Goal: Find contact information: Find contact information

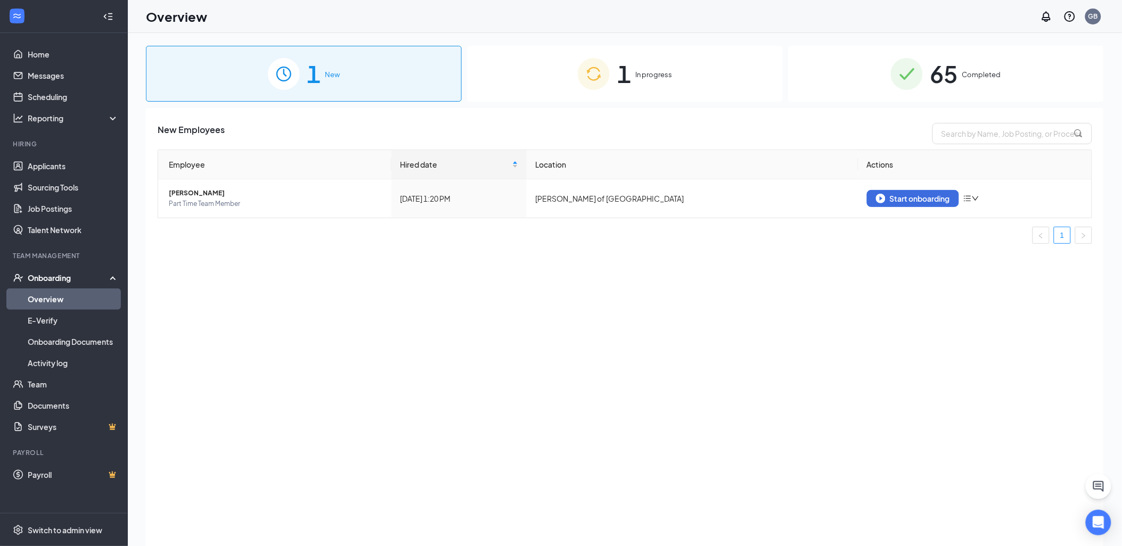
click at [968, 75] on span "Completed" at bounding box center [981, 74] width 39 height 11
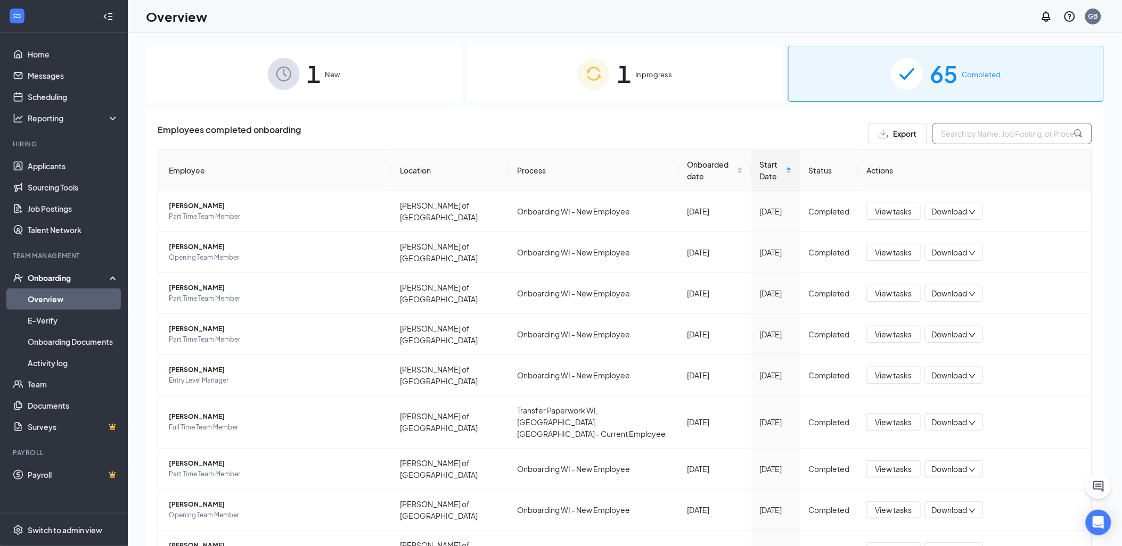
click at [971, 125] on input "text" at bounding box center [1012, 133] width 160 height 21
type input "[PERSON_NAME]"
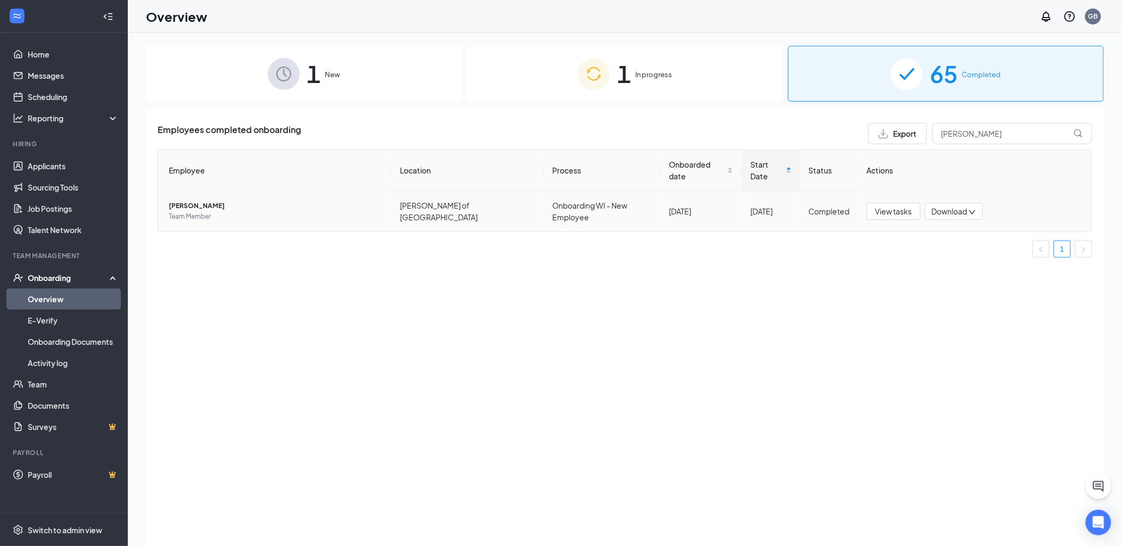
click at [234, 211] on span "Team Member" at bounding box center [276, 216] width 214 height 11
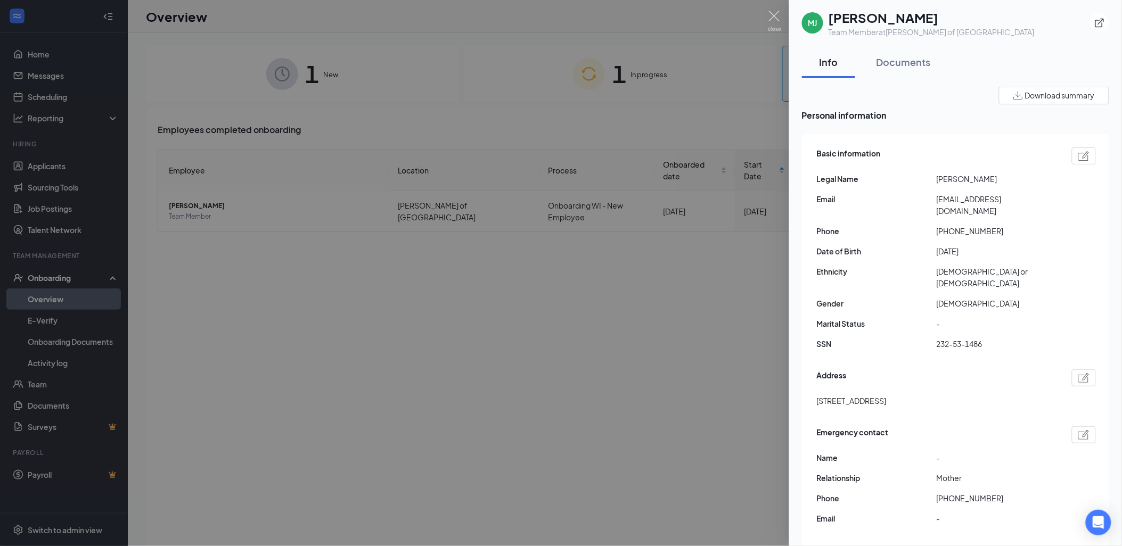
click at [430, 268] on div at bounding box center [561, 273] width 1122 height 546
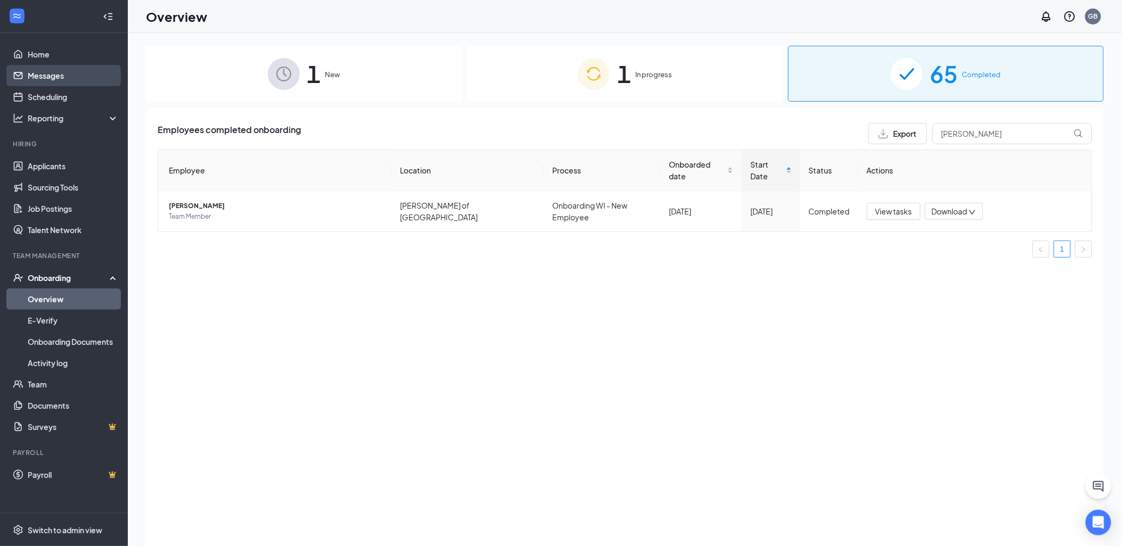
click at [48, 75] on link "Messages" at bounding box center [73, 75] width 91 height 21
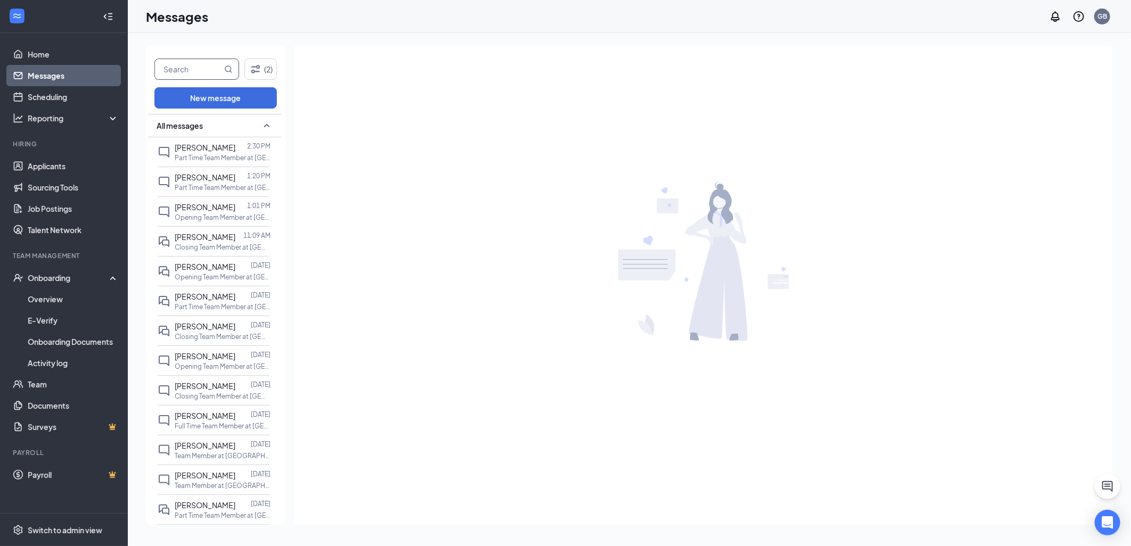
click at [200, 76] on input "text" at bounding box center [188, 69] width 67 height 20
type input "mar"
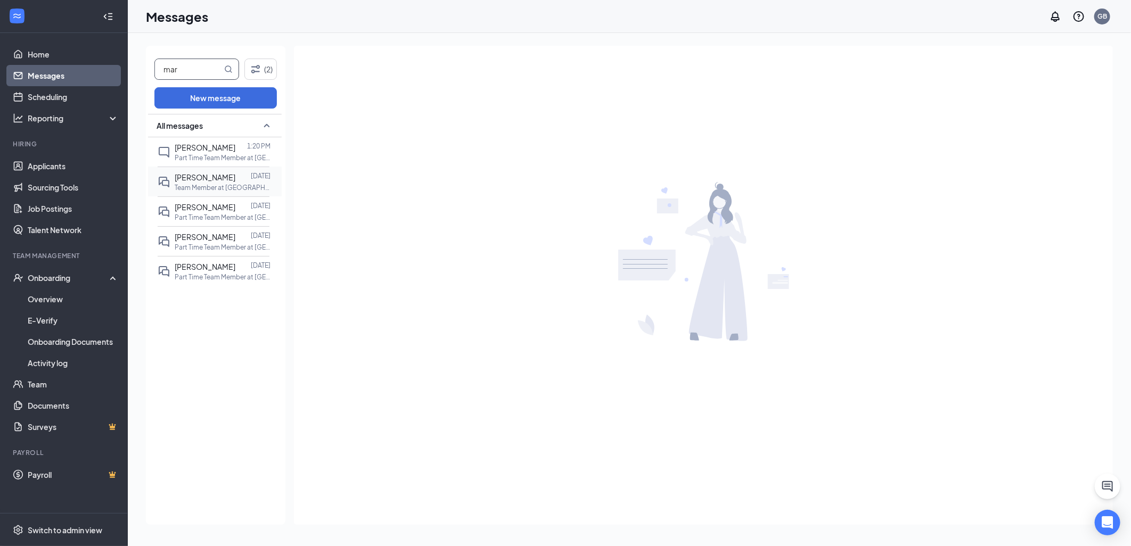
click at [221, 182] on div "[PERSON_NAME]" at bounding box center [205, 177] width 61 height 12
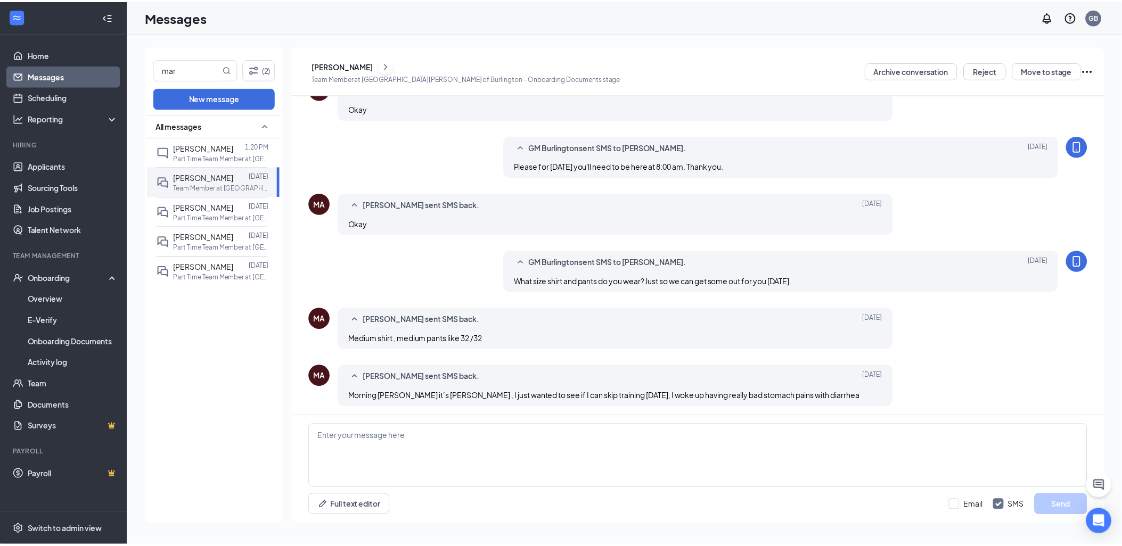
scroll to position [287, 0]
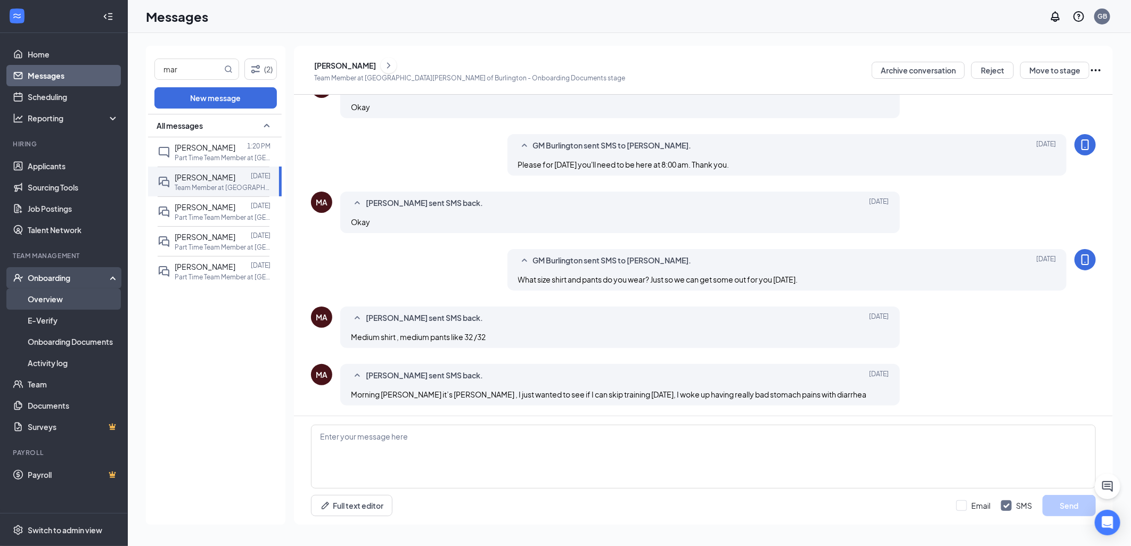
click at [57, 301] on link "Overview" at bounding box center [73, 298] width 91 height 21
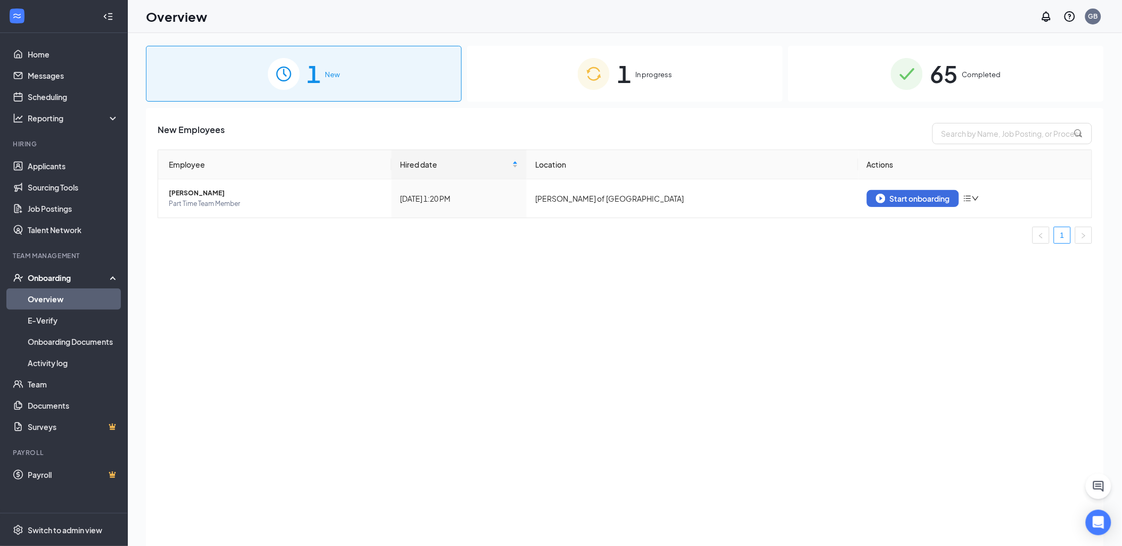
click at [967, 89] on div "65 Completed" at bounding box center [946, 74] width 316 height 56
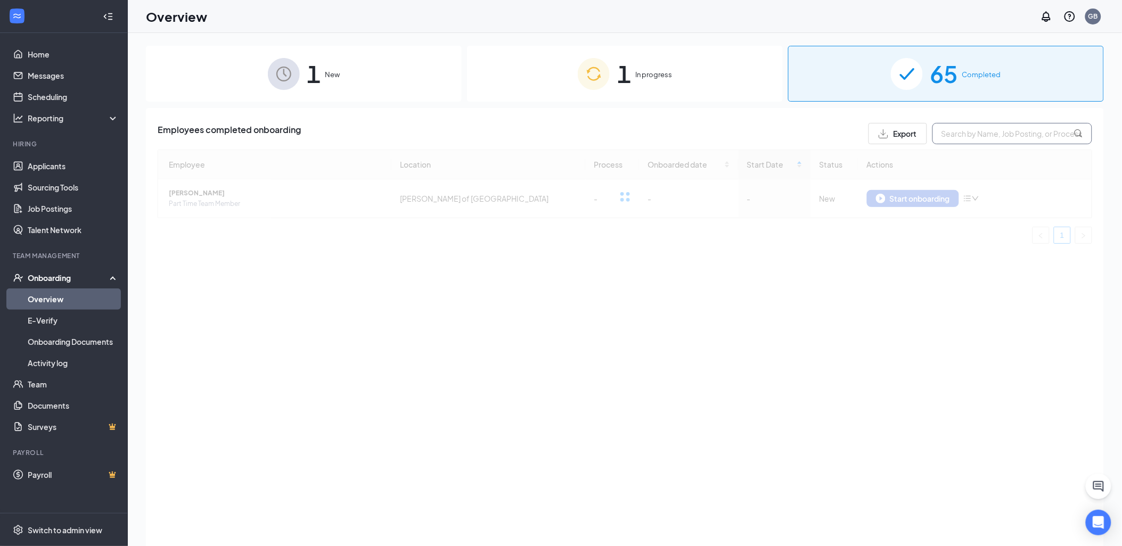
click at [1026, 137] on input "text" at bounding box center [1012, 133] width 160 height 21
type input "mar"
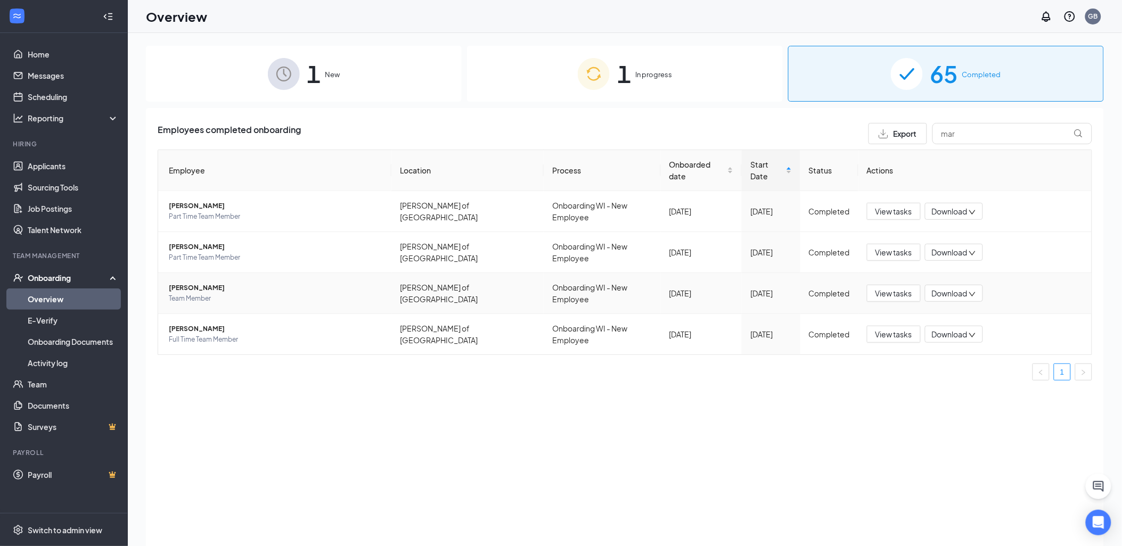
click at [225, 287] on td "[PERSON_NAME] Team Member" at bounding box center [274, 293] width 233 height 41
click at [197, 283] on span "[PERSON_NAME]" at bounding box center [276, 288] width 214 height 11
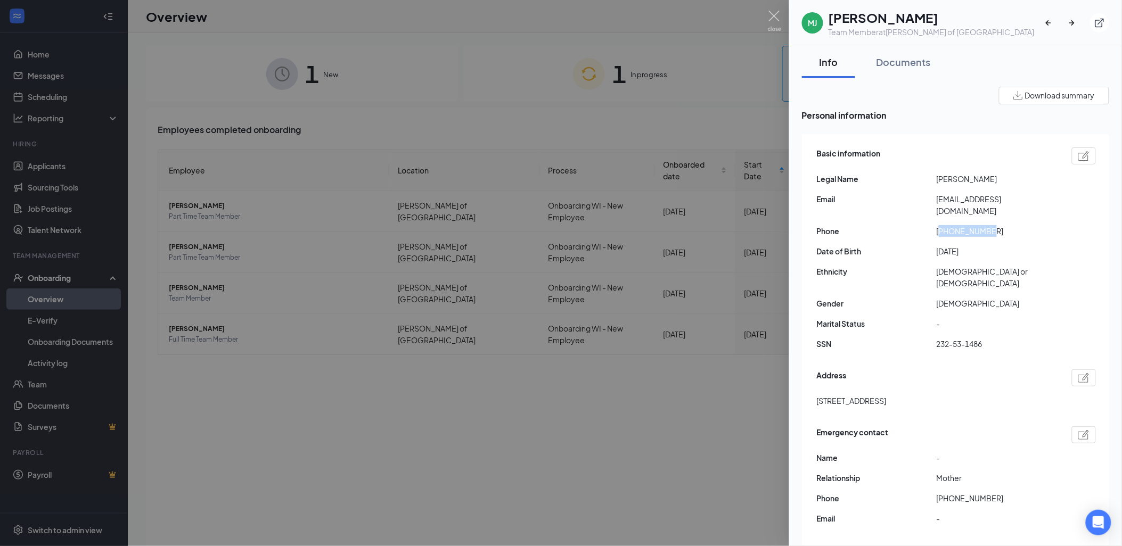
drag, startPoint x: 994, startPoint y: 218, endPoint x: 942, endPoint y: 220, distance: 51.7
click at [942, 225] on span "[PHONE_NUMBER]" at bounding box center [996, 231] width 120 height 12
drag, startPoint x: 942, startPoint y: 220, endPoint x: 954, endPoint y: 218, distance: 12.3
copy span "12624925400"
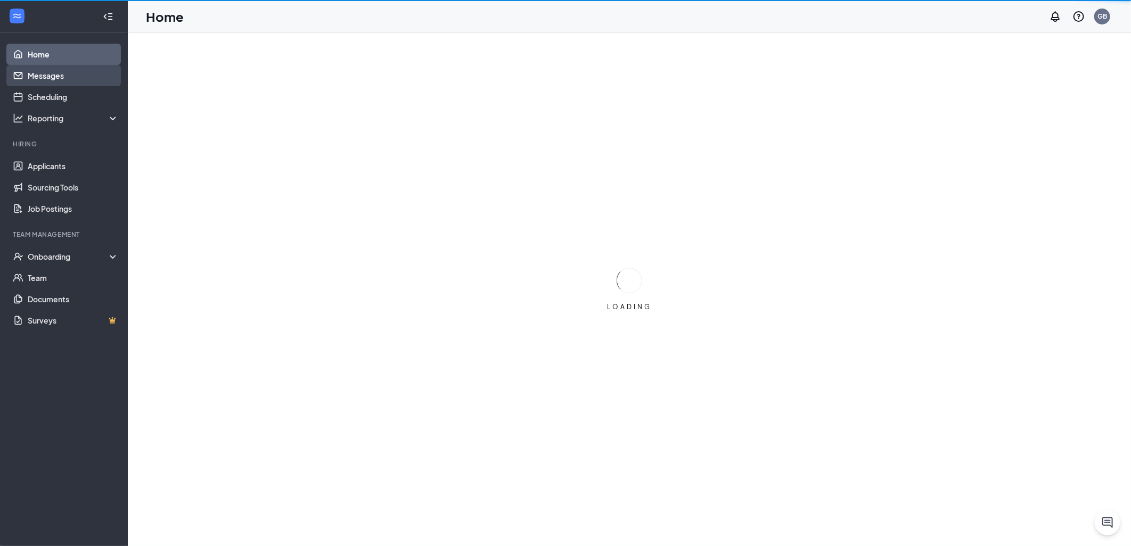
click at [62, 79] on link "Messages" at bounding box center [73, 75] width 91 height 21
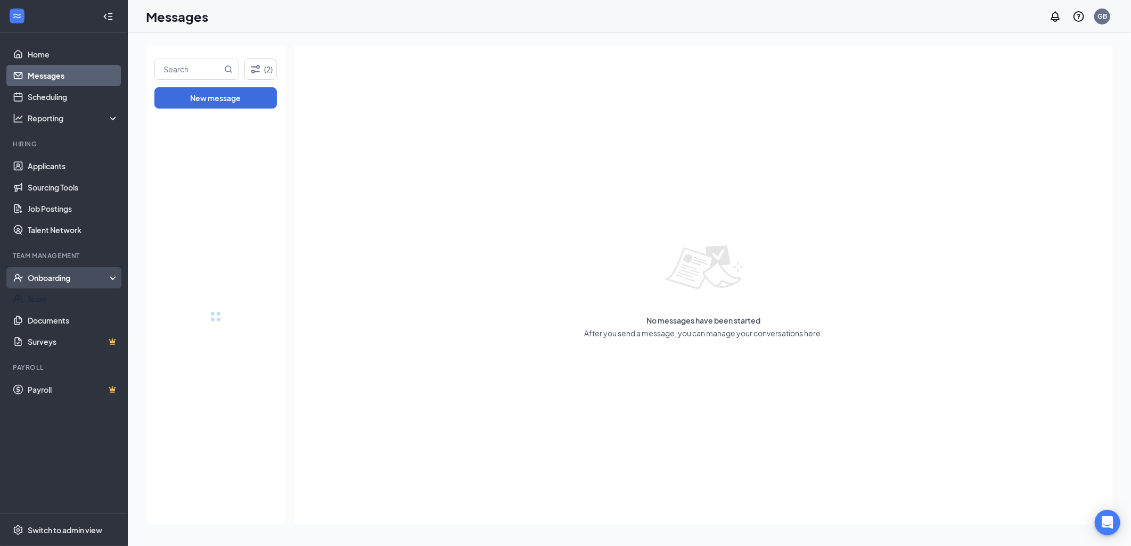
click at [45, 275] on div "Onboarding" at bounding box center [69, 278] width 82 height 11
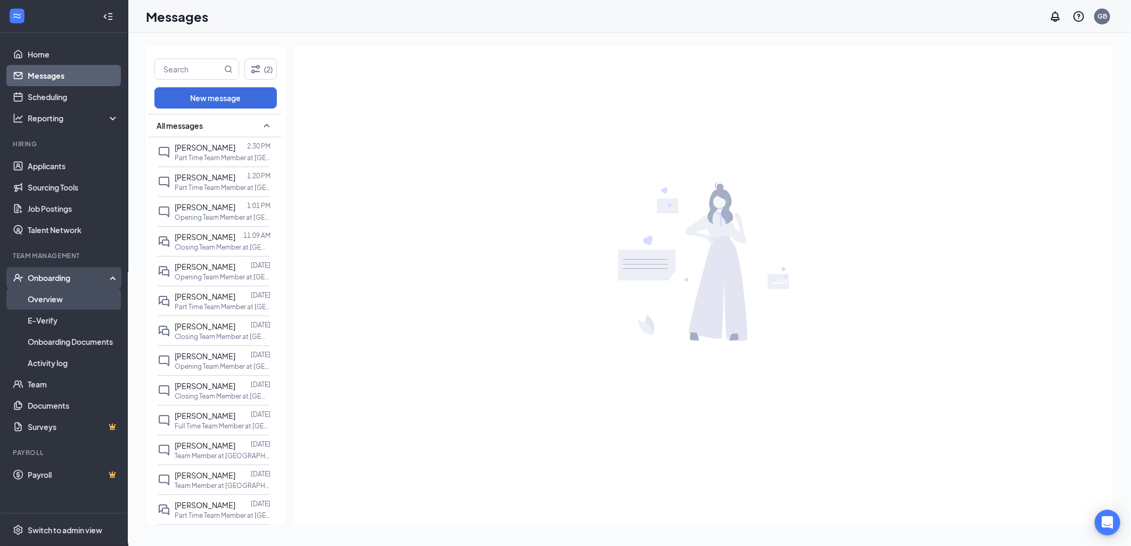
click at [52, 295] on link "Overview" at bounding box center [73, 298] width 91 height 21
